Goal: Ask a question

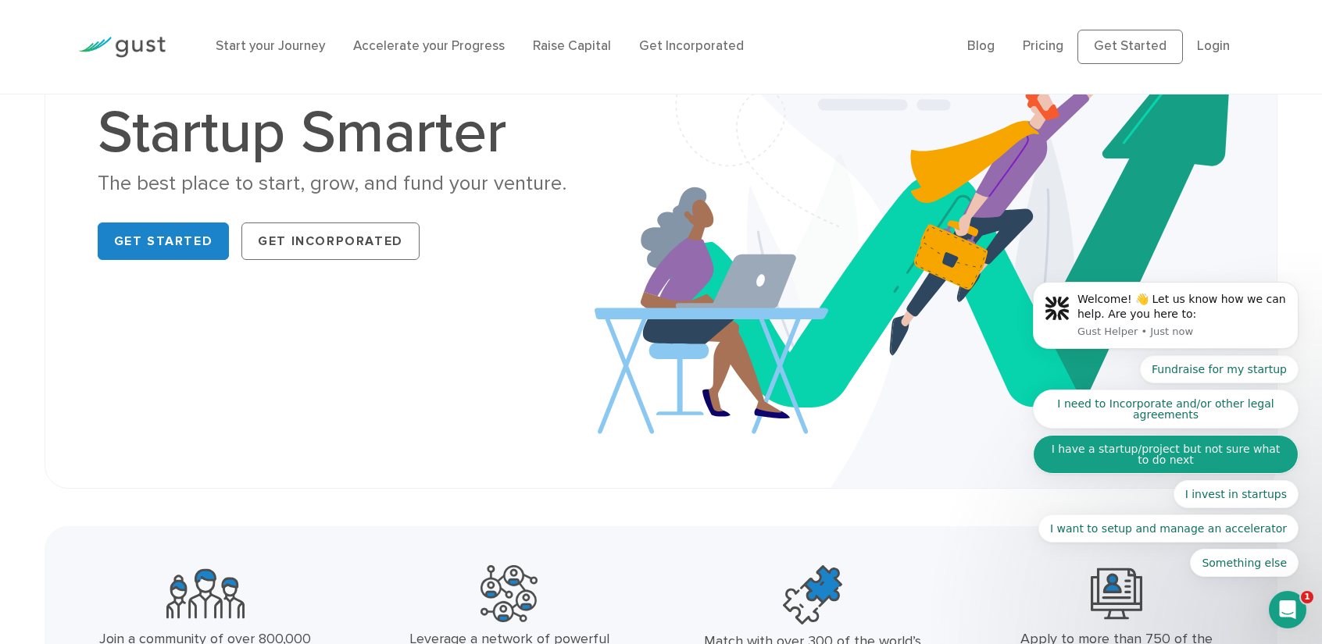
scroll to position [234, 0]
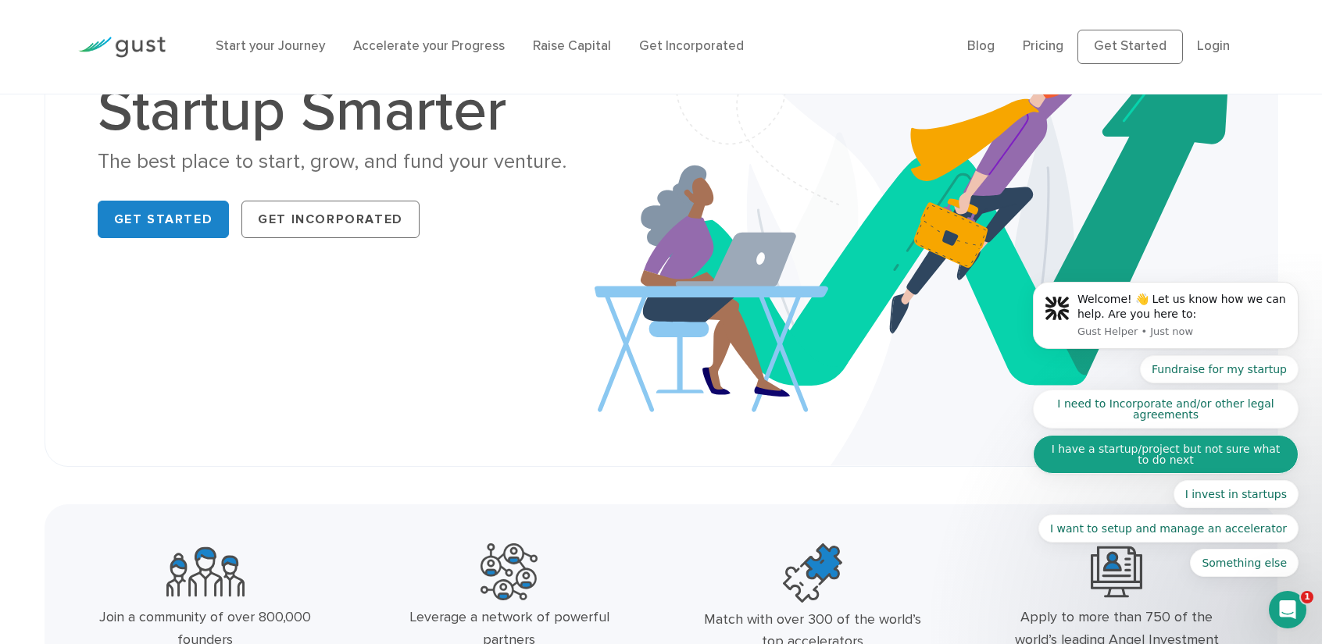
click at [1129, 456] on button "I have a startup/project but not sure what to do next" at bounding box center [1166, 454] width 266 height 39
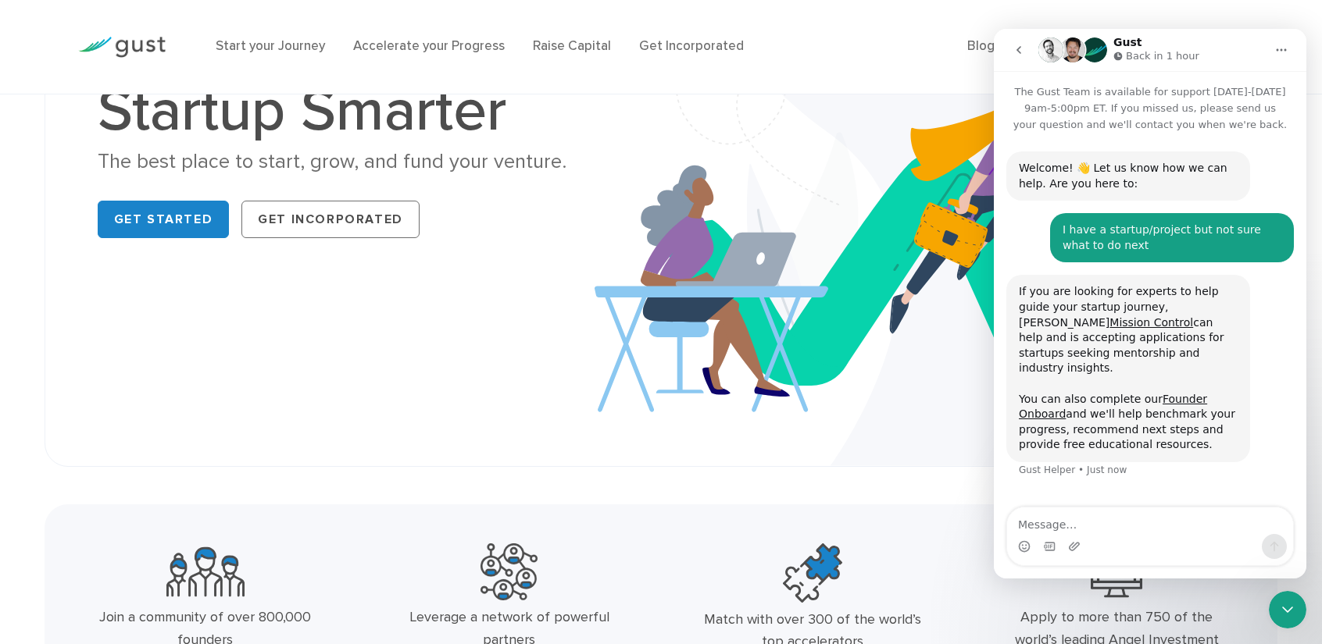
scroll to position [15, 0]
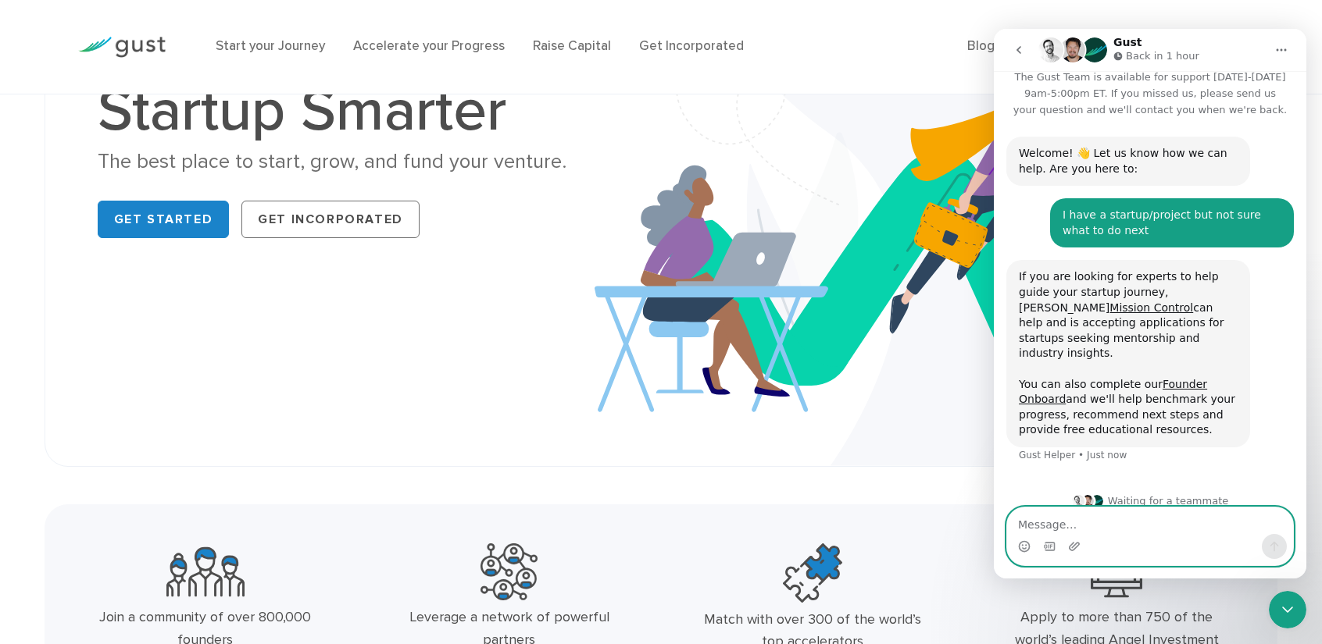
click at [1106, 517] on textarea "Message…" at bounding box center [1150, 521] width 286 height 27
type textarea "do you speak romanian?"
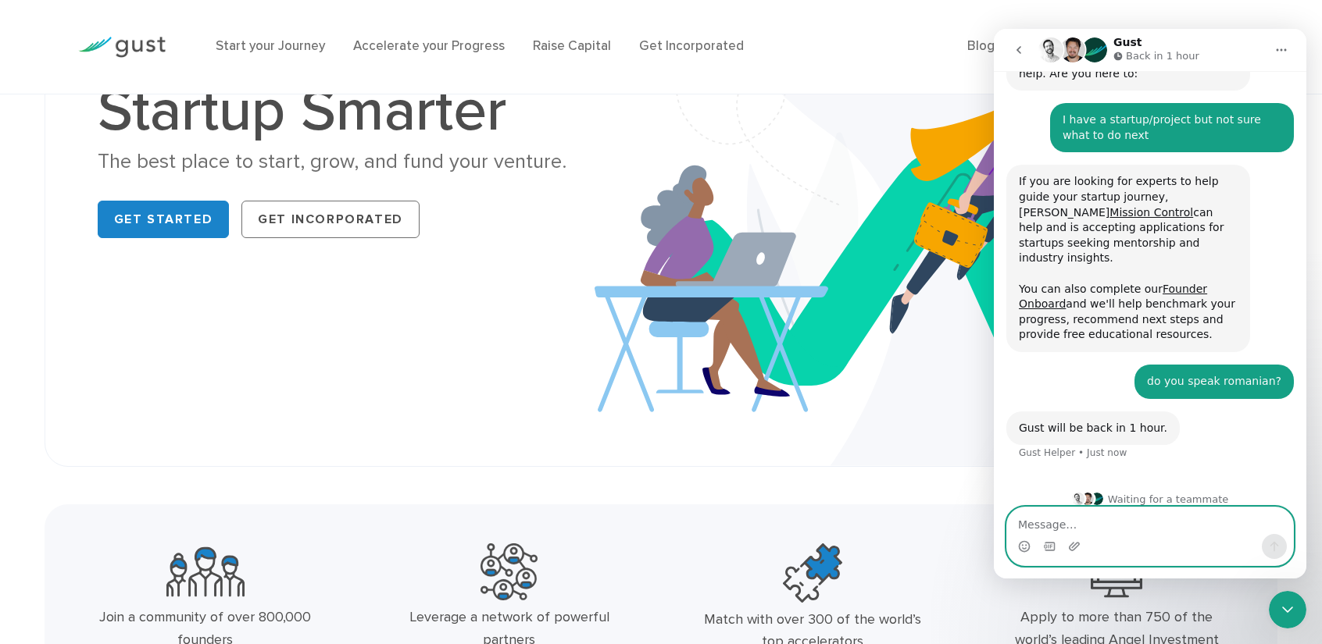
scroll to position [108, 0]
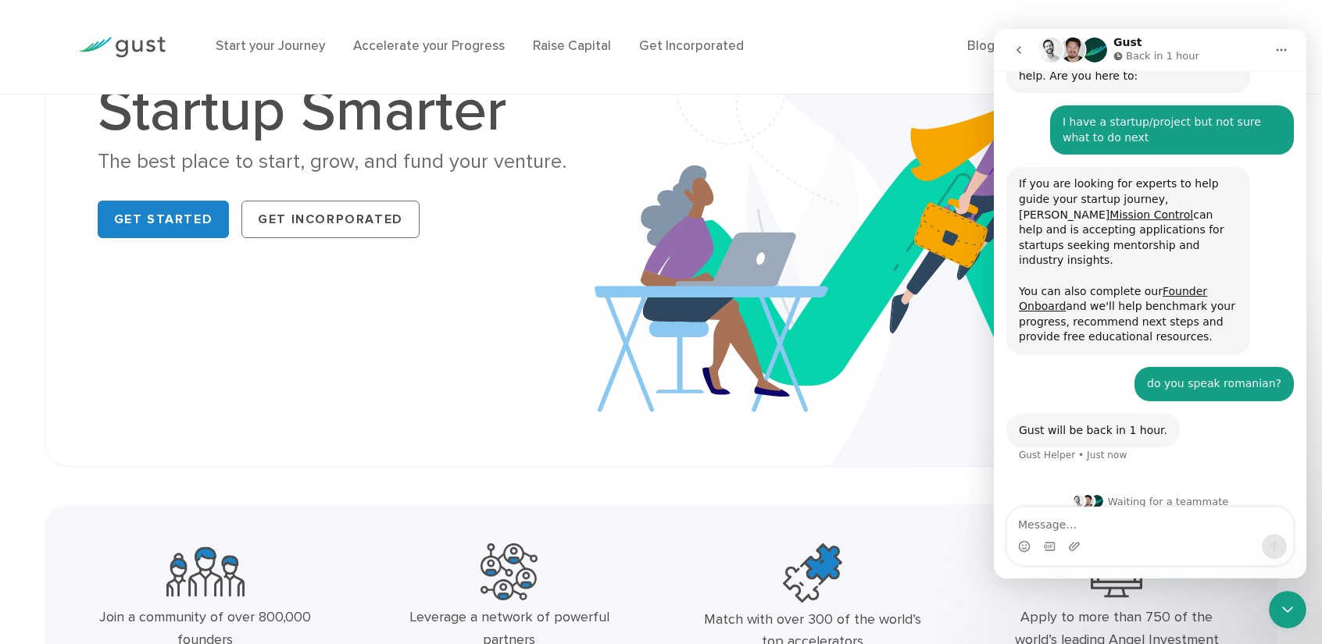
click at [1019, 48] on icon "go back" at bounding box center [1018, 50] width 12 height 12
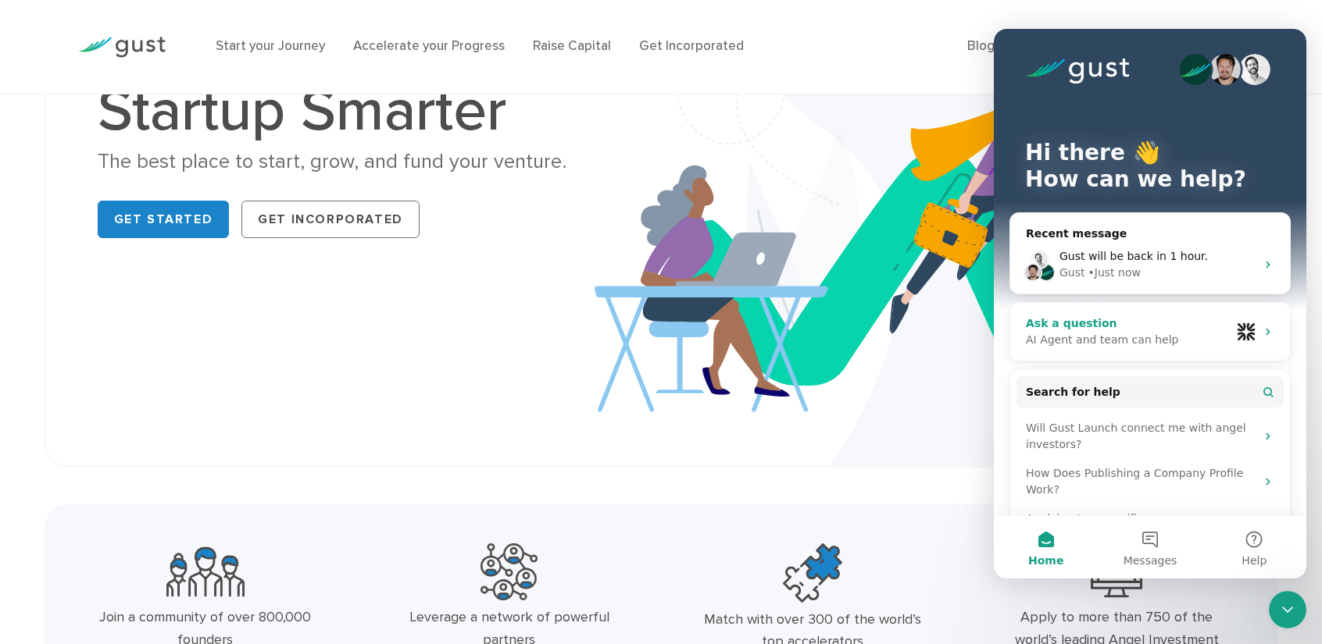
click at [1115, 344] on div "AI Agent and team can help" at bounding box center [1128, 340] width 205 height 16
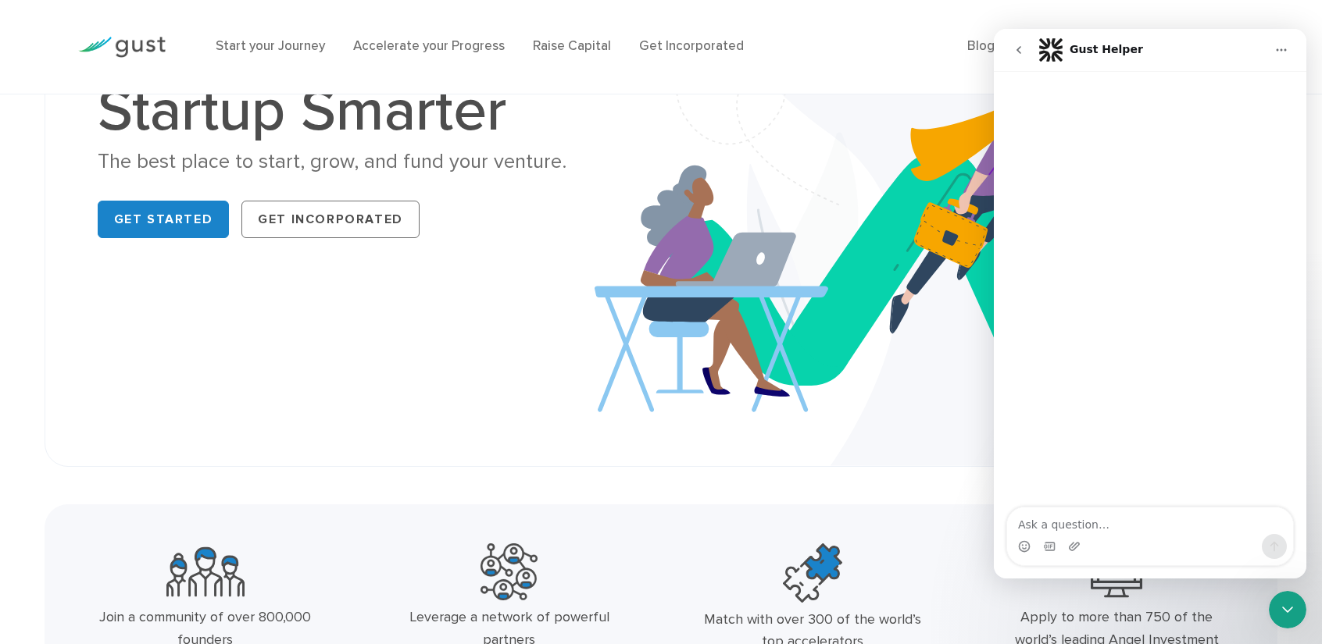
click at [1092, 535] on div "Intercom messenger" at bounding box center [1150, 546] width 286 height 25
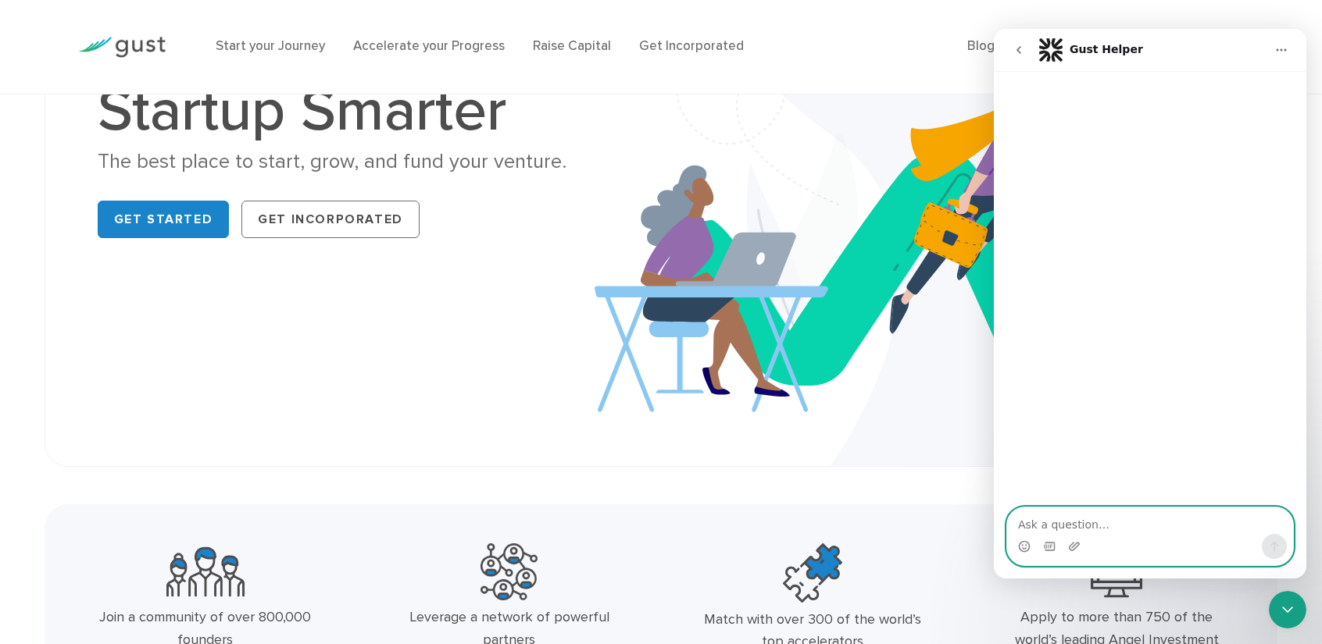
click at [1086, 523] on textarea "Ask a question…" at bounding box center [1150, 521] width 286 height 27
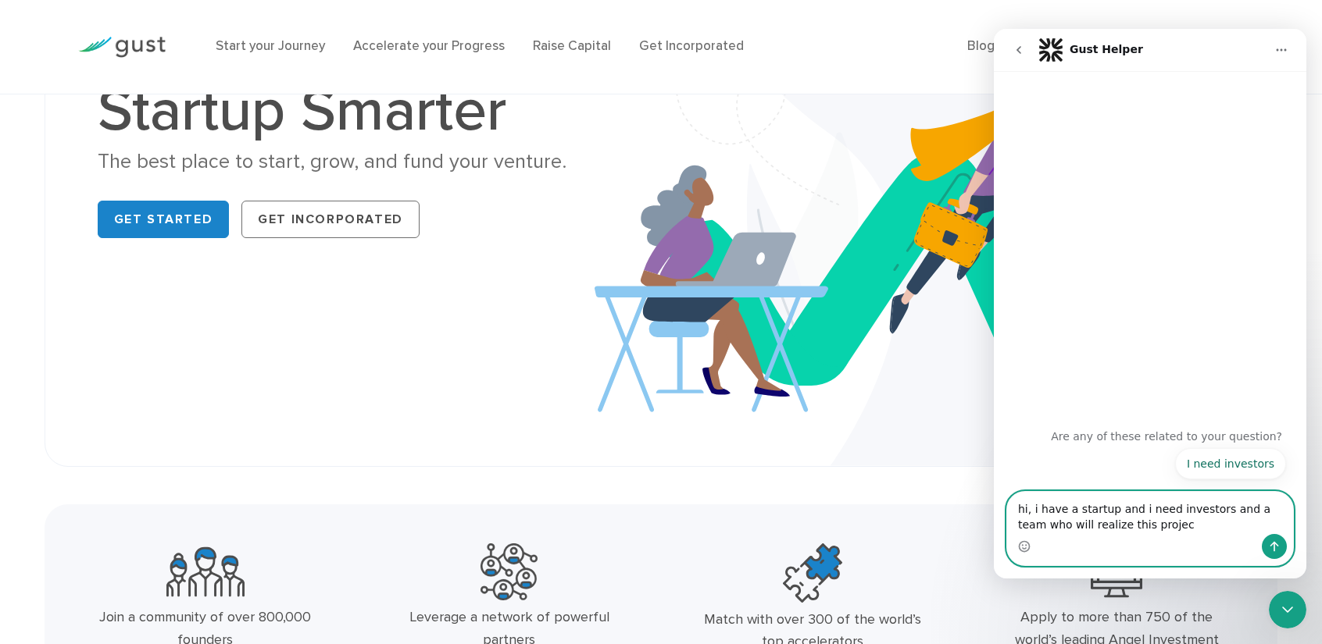
type textarea "hi, i have a startup and i need investors and a team who will realize this proj…"
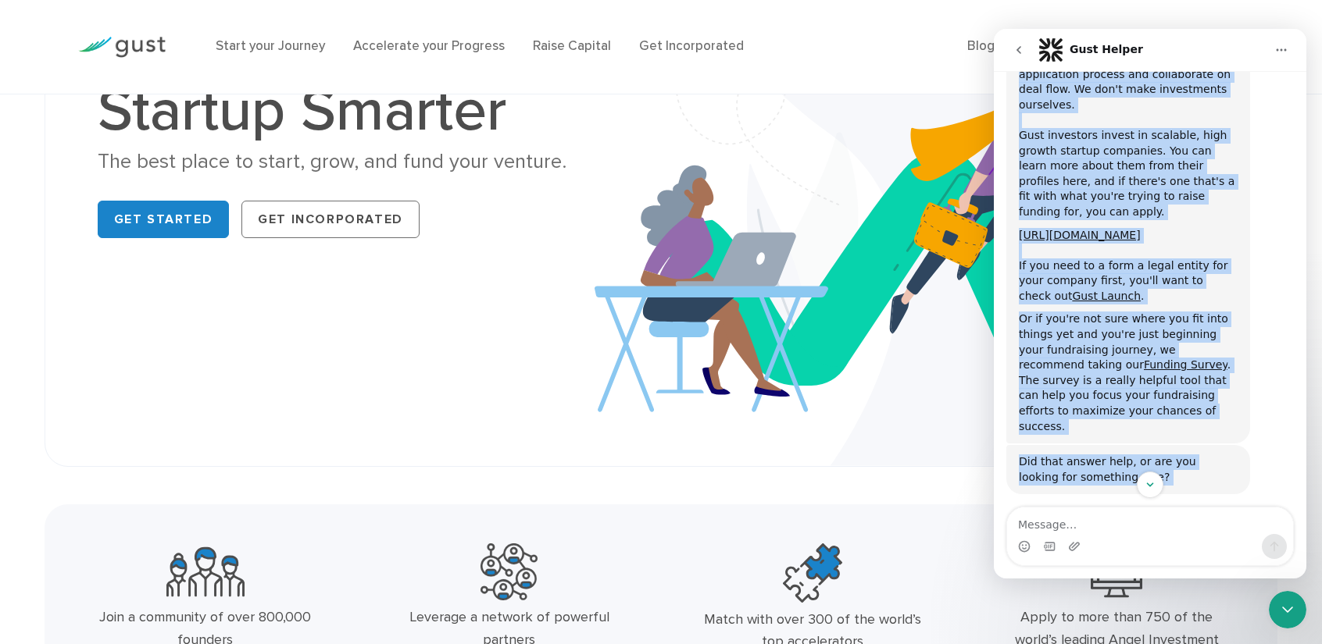
scroll to position [230, 0]
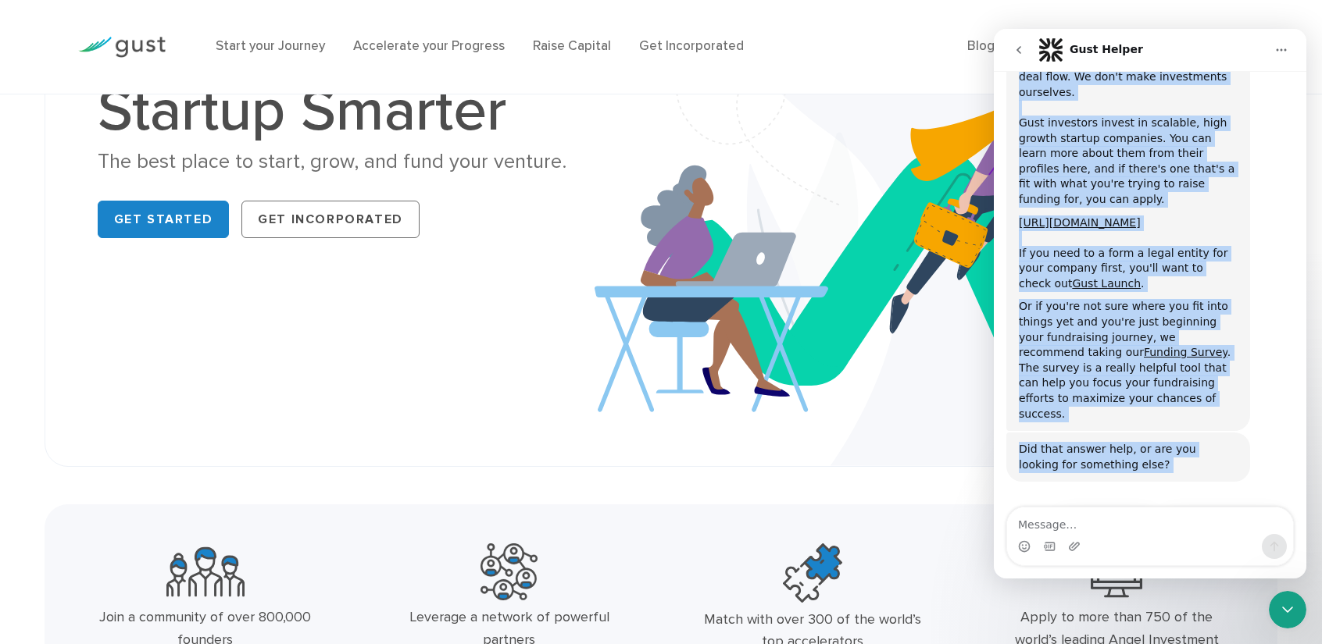
drag, startPoint x: 1023, startPoint y: 261, endPoint x: 1165, endPoint y: 383, distance: 187.2
click at [1165, 383] on div "Hi , We're a software company that investor groups use to manage their applicat…" at bounding box center [1128, 208] width 244 height 448
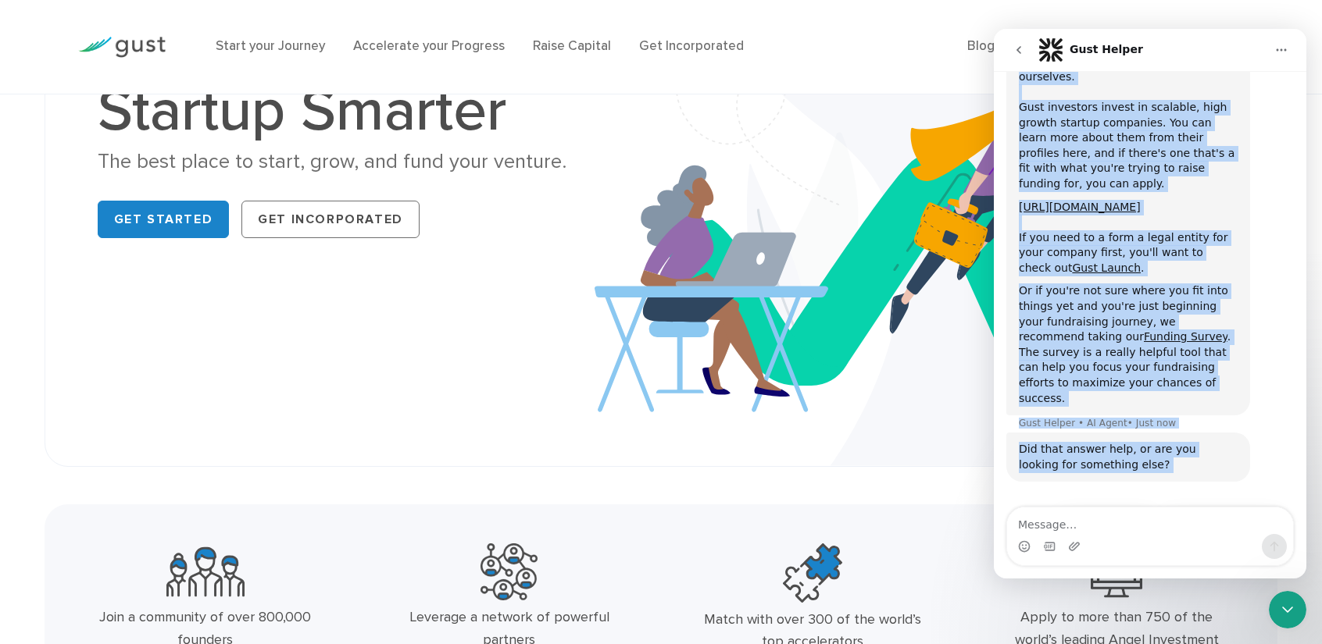
scroll to position [245, 0]
copy div "We're a software company that investor groups use to manage their application p…"
